Goal: Task Accomplishment & Management: Manage account settings

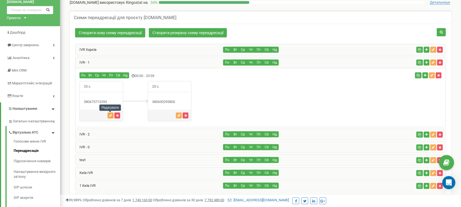
click at [111, 116] on button "button" at bounding box center [111, 116] width 6 height 6
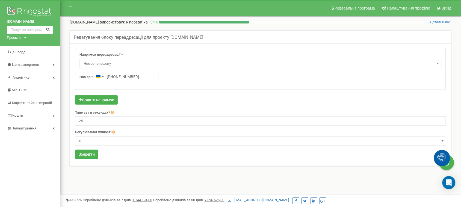
click at [114, 79] on input "[PHONE_NUMBER]" at bounding box center [126, 76] width 65 height 9
type input "[PHONE_NUMBER]"
click at [87, 156] on button "Зберегти" at bounding box center [86, 154] width 23 height 9
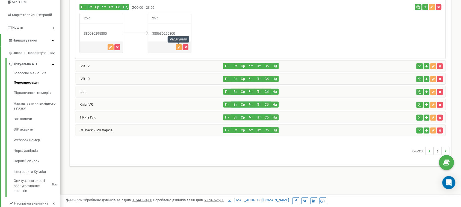
click at [179, 48] on icon "button" at bounding box center [178, 47] width 3 height 3
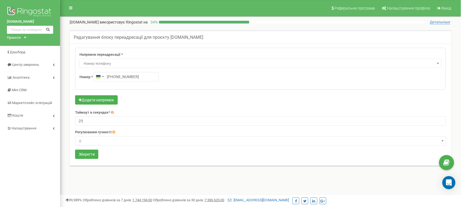
click at [113, 78] on input "+380630295800" at bounding box center [126, 76] width 65 height 9
type input "+380 67 546 1636"
click at [85, 154] on button "Зберегти" at bounding box center [86, 154] width 23 height 9
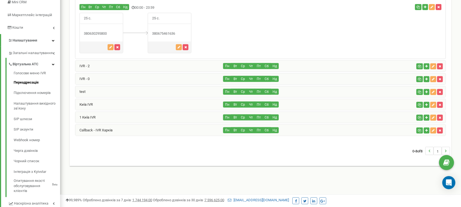
drag, startPoint x: 112, startPoint y: 33, endPoint x: 88, endPoint y: 35, distance: 24.1
click at [88, 35] on div "380630295800" at bounding box center [101, 33] width 43 height 5
copy div "0630295800"
click at [216, 43] on div "25 с." at bounding box center [260, 33] width 370 height 41
click at [234, 36] on div "25 с." at bounding box center [260, 33] width 370 height 41
